Goal: Information Seeking & Learning: Learn about a topic

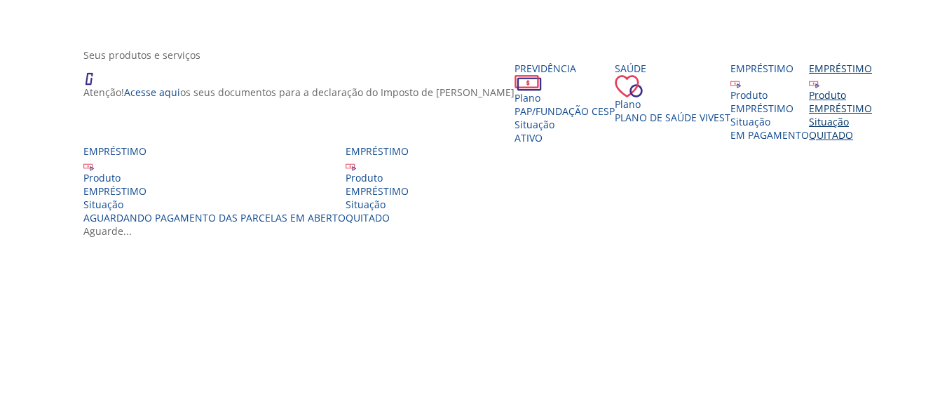
scroll to position [280, 0]
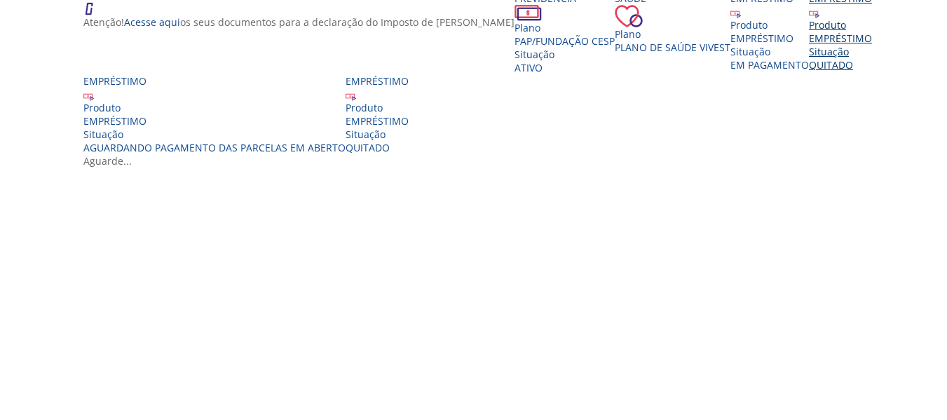
click at [809, 45] on div "EMPRÉSTIMO" at bounding box center [840, 38] width 63 height 13
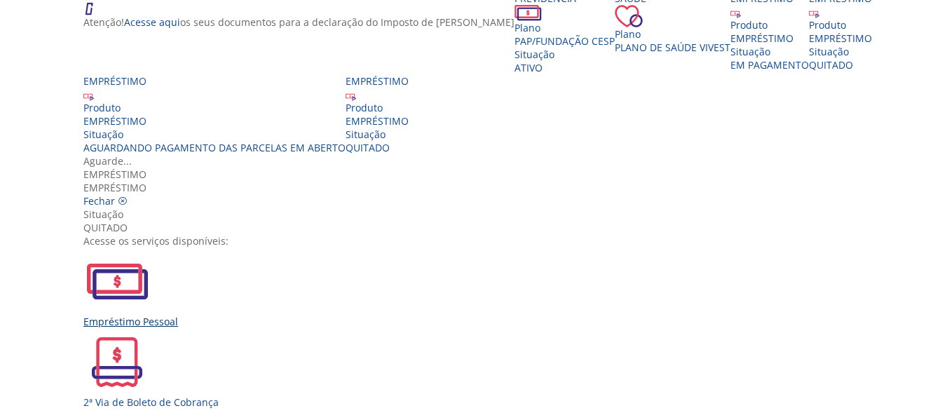
click at [280, 247] on div "Empréstimo Pessoal" at bounding box center [478, 287] width 791 height 81
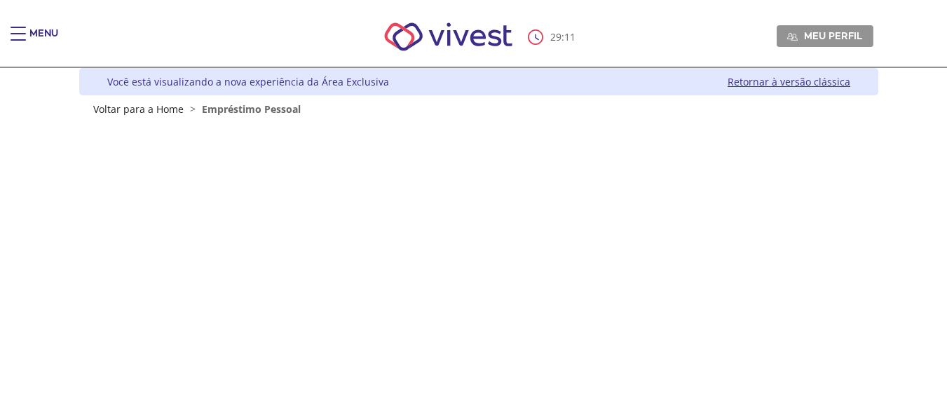
click at [18, 39] on div "Main header" at bounding box center [18, 41] width 15 height 28
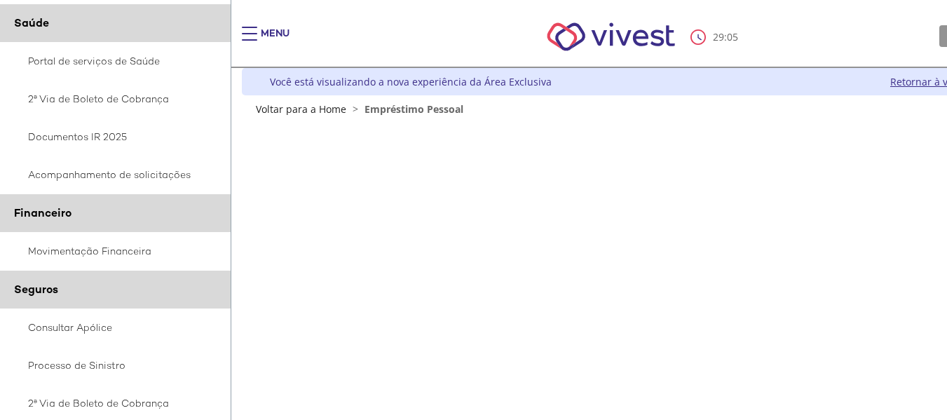
scroll to position [210, 0]
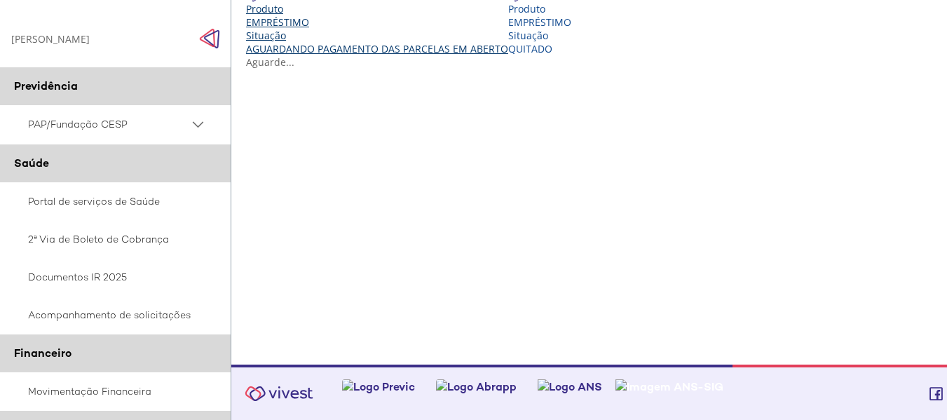
scroll to position [491, 0]
click at [508, 42] on div "Situação" at bounding box center [377, 35] width 262 height 13
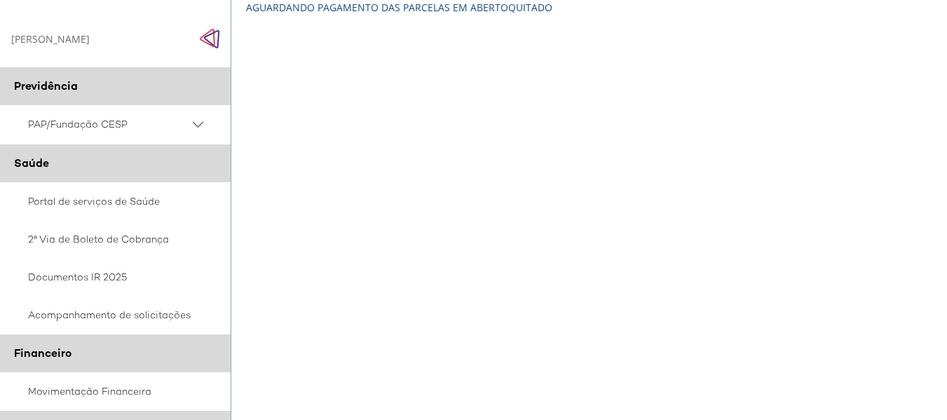
scroll to position [351, 0]
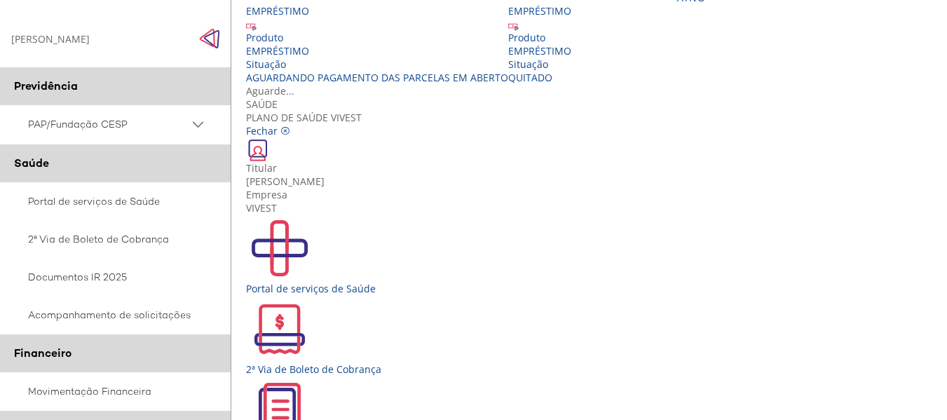
scroll to position [0, 0]
click at [287, 215] on div "Portal de serviços de Saúde" at bounding box center [641, 255] width 791 height 81
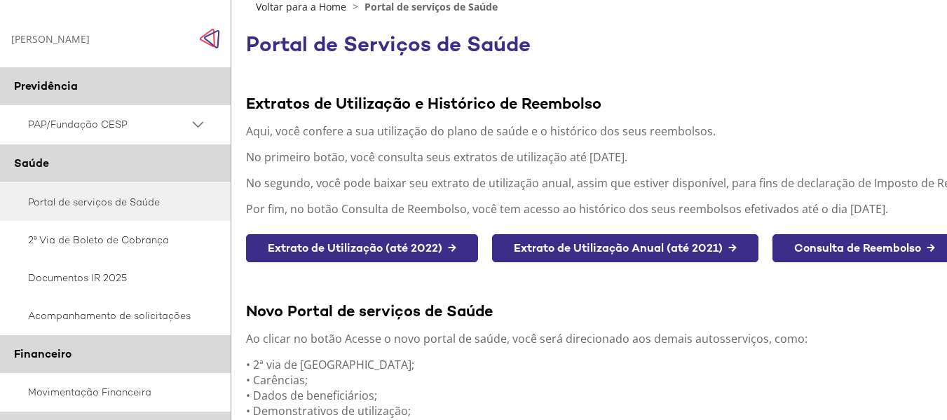
scroll to position [32, 0]
